Goal: Go to known website: Access a specific website the user already knows

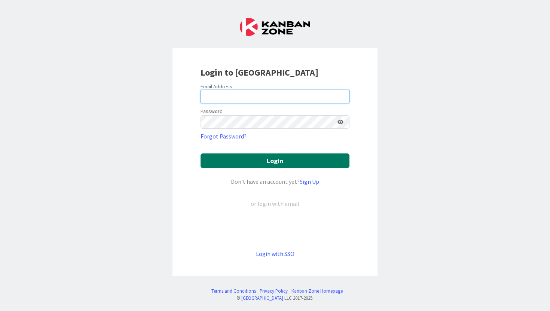
type input "[PERSON_NAME][EMAIL_ADDRESS][PERSON_NAME][DOMAIN_NAME]"
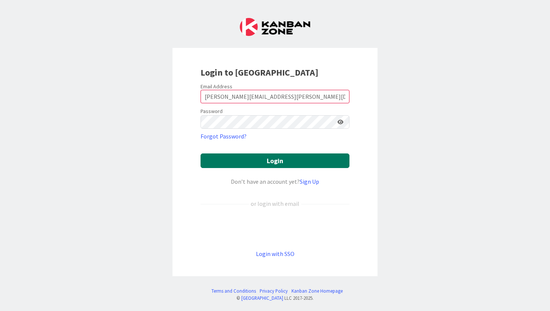
click at [268, 159] on button "Login" at bounding box center [274, 160] width 149 height 15
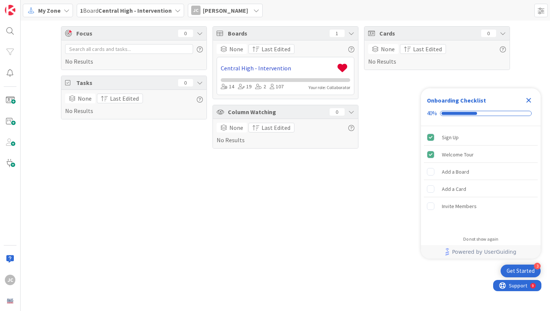
click at [272, 68] on link "Central High - Intervention" at bounding box center [277, 68] width 113 height 9
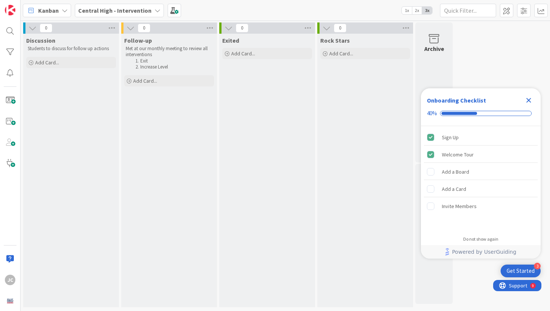
click at [528, 99] on icon "Close Checklist" at bounding box center [528, 100] width 5 height 5
